Goal: Task Accomplishment & Management: Use online tool/utility

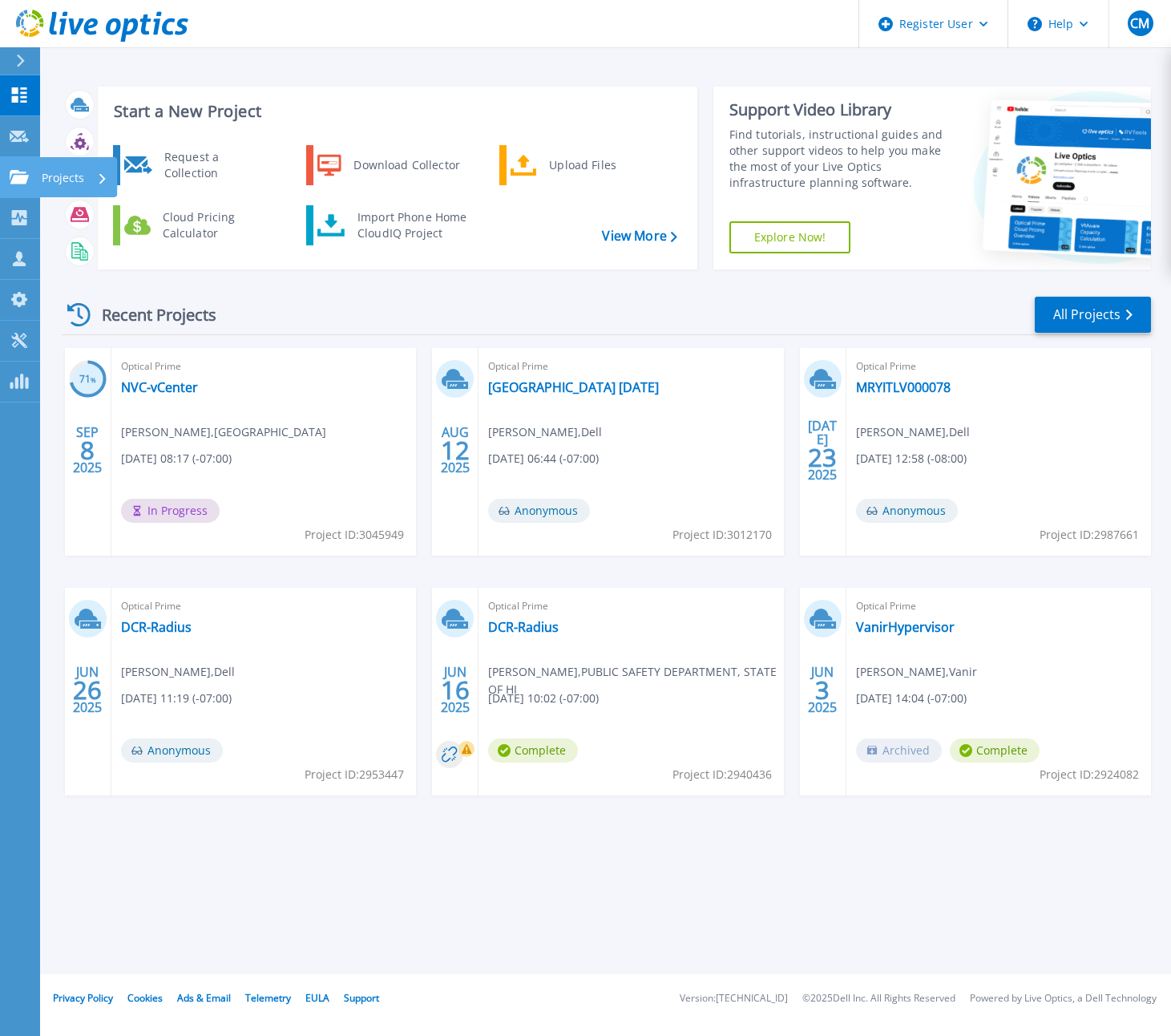
click at [32, 176] on link "Projects Projects" at bounding box center [20, 178] width 40 height 41
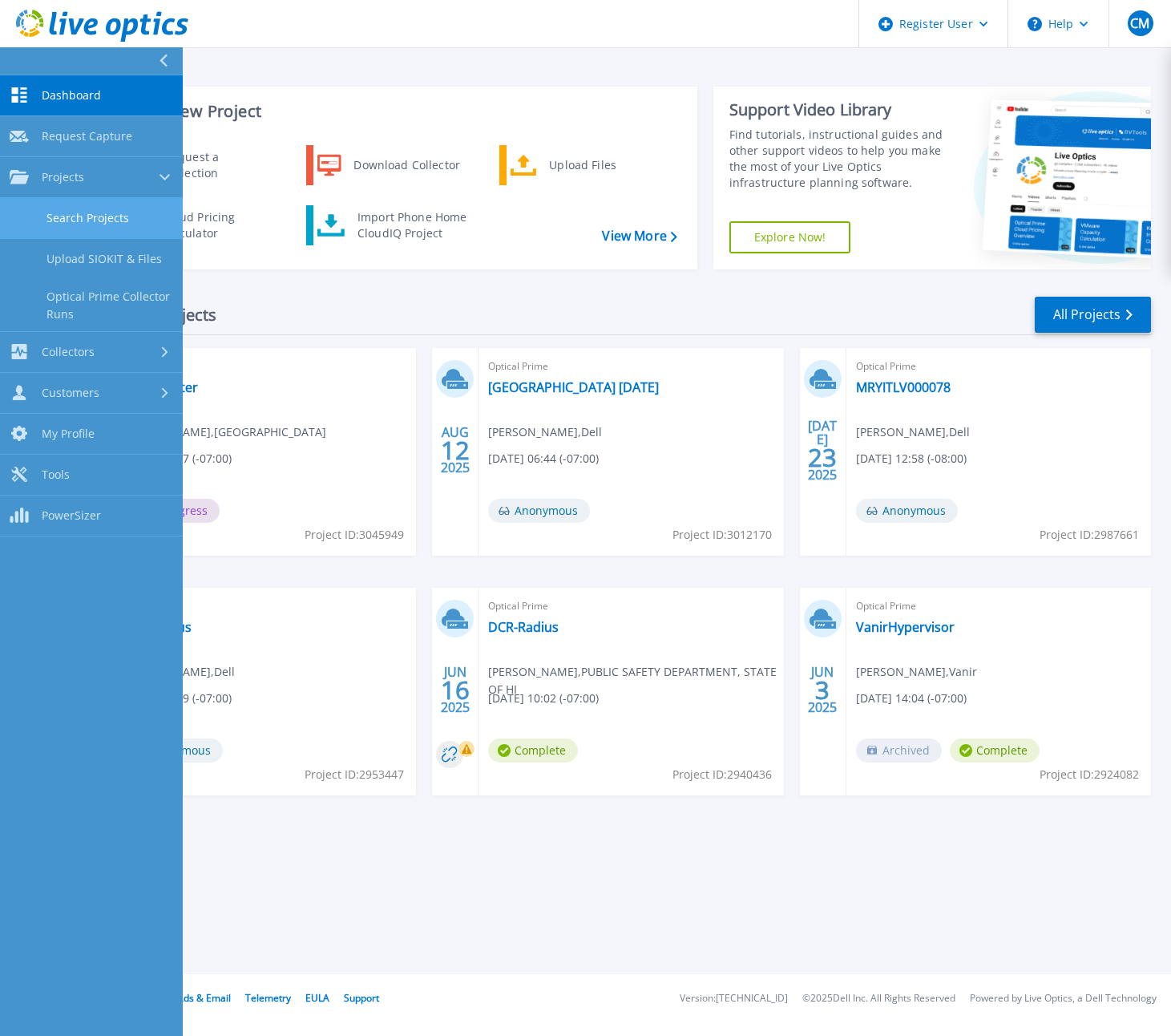
click at [81, 214] on link "Search Projects" at bounding box center [91, 219] width 183 height 41
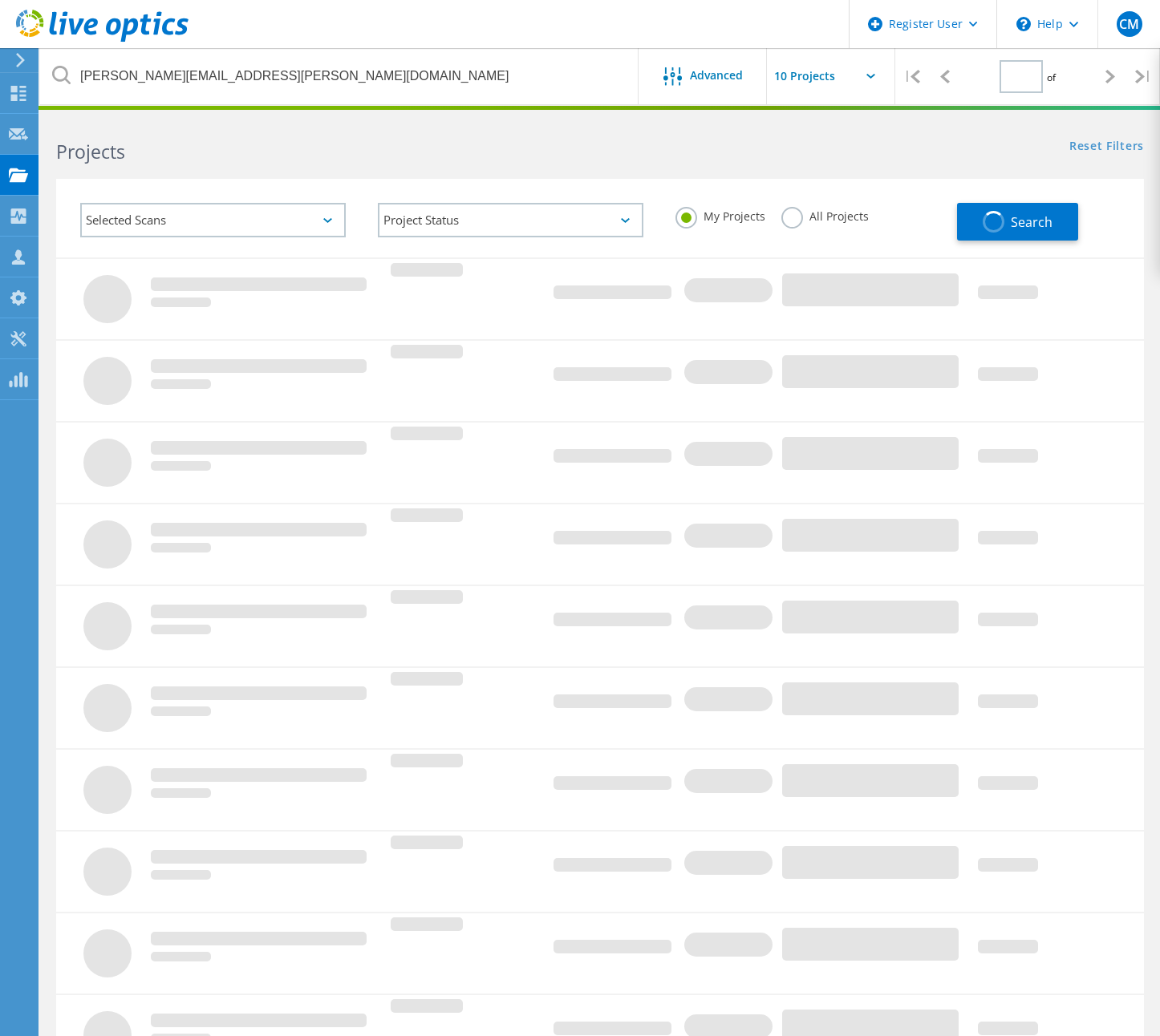
type input "1"
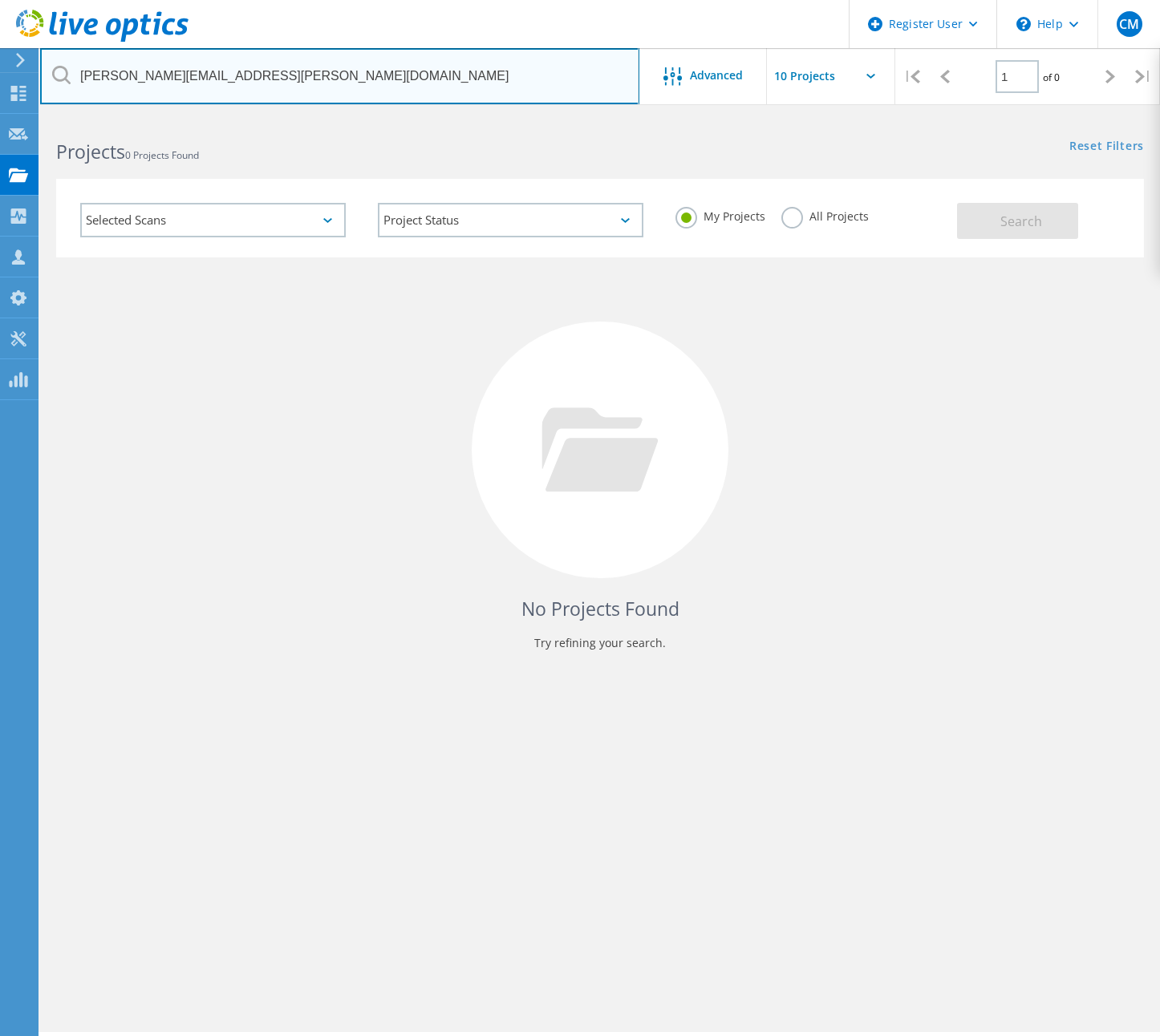
drag, startPoint x: 332, startPoint y: 70, endPoint x: 50, endPoint y: 64, distance: 282.1
click at [50, 64] on input "[PERSON_NAME][EMAIL_ADDRESS][PERSON_NAME][DOMAIN_NAME]" at bounding box center [340, 76] width 599 height 56
paste input "[PERSON_NAME][EMAIL_ADDRESS][PERSON_NAME][DOMAIN_NAME]"
type input "[PERSON_NAME][EMAIL_ADDRESS][PERSON_NAME][DOMAIN_NAME]"
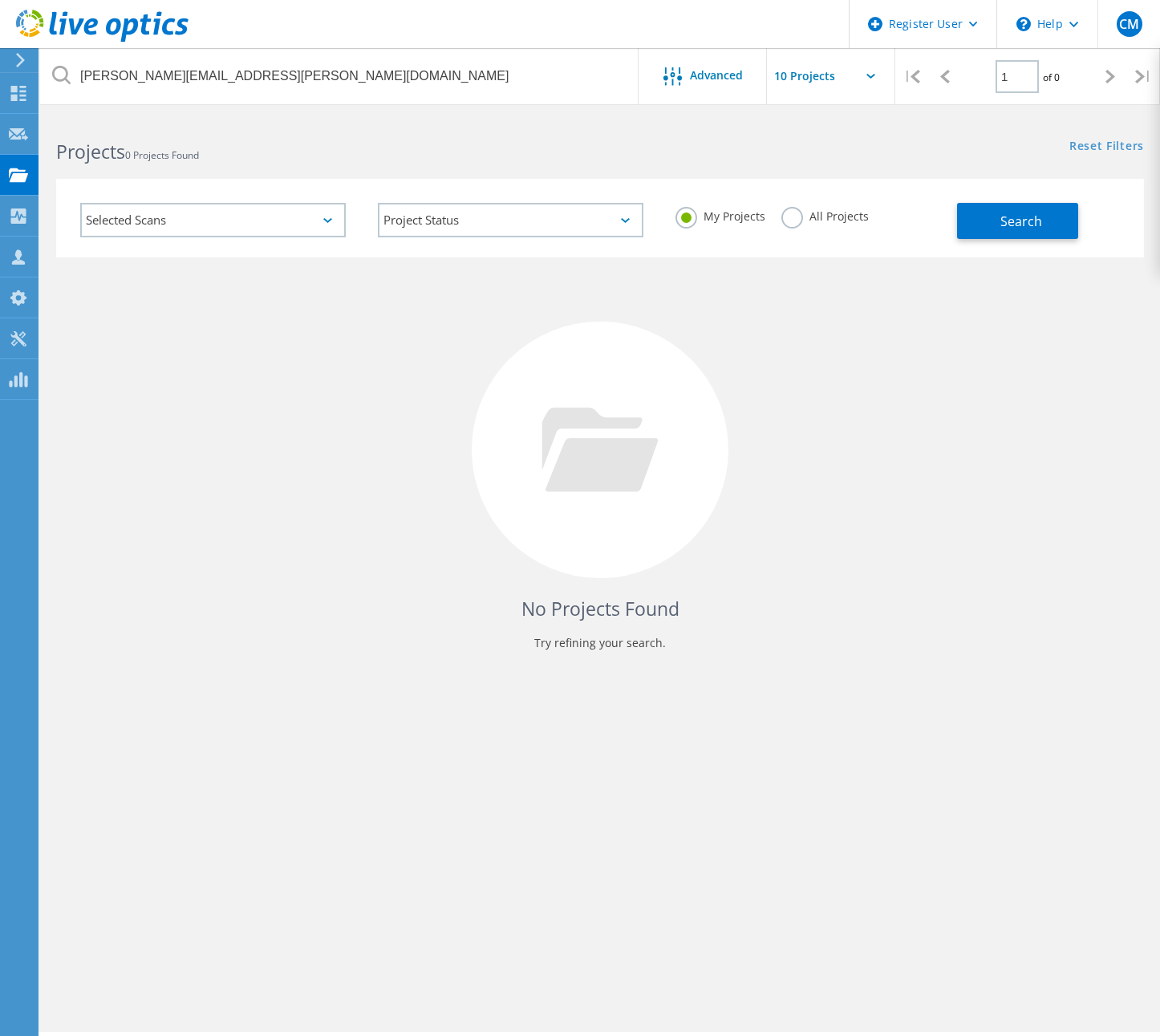
click at [797, 219] on label "All Projects" at bounding box center [825, 214] width 87 height 15
click at [0, 0] on input "All Projects" at bounding box center [0, 0] width 0 height 0
click at [1079, 233] on div "Search" at bounding box center [1046, 212] width 178 height 52
click at [1048, 226] on button "Search" at bounding box center [1017, 221] width 121 height 36
